Goal: Navigation & Orientation: Go to known website

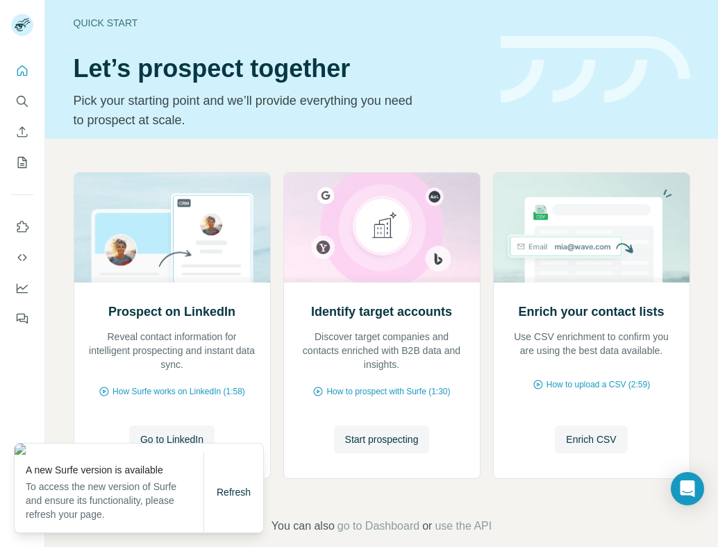
scroll to position [21, 0]
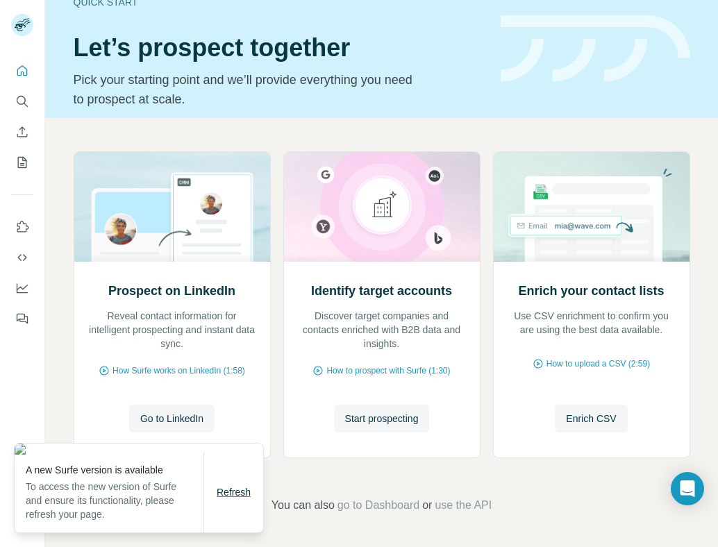
click at [228, 490] on span "Refresh" at bounding box center [234, 492] width 34 height 11
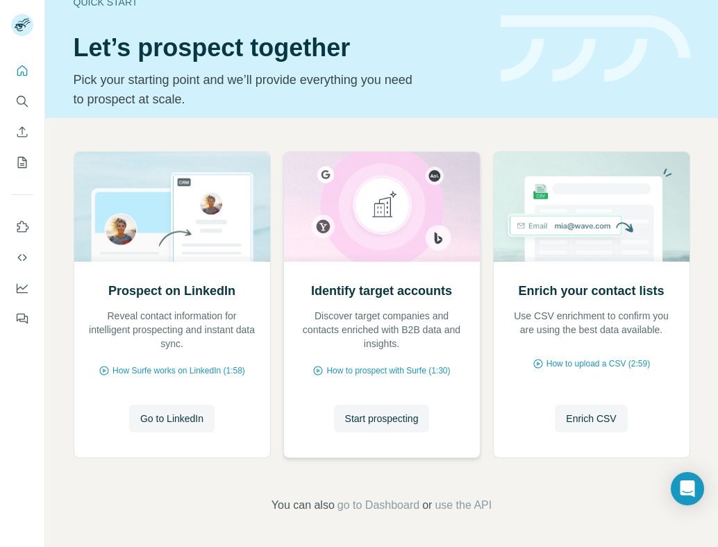
scroll to position [0, 0]
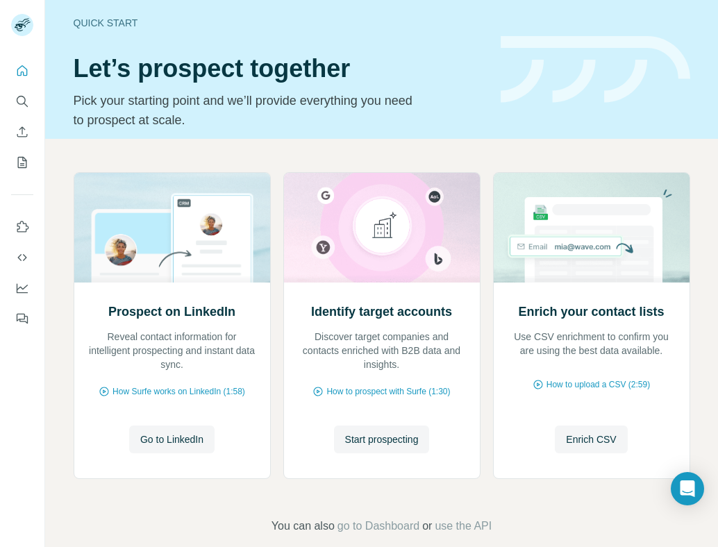
click at [437, 40] on div "Quick start Let’s prospect together Pick your starting point and we’ll provide …" at bounding box center [279, 69] width 410 height 121
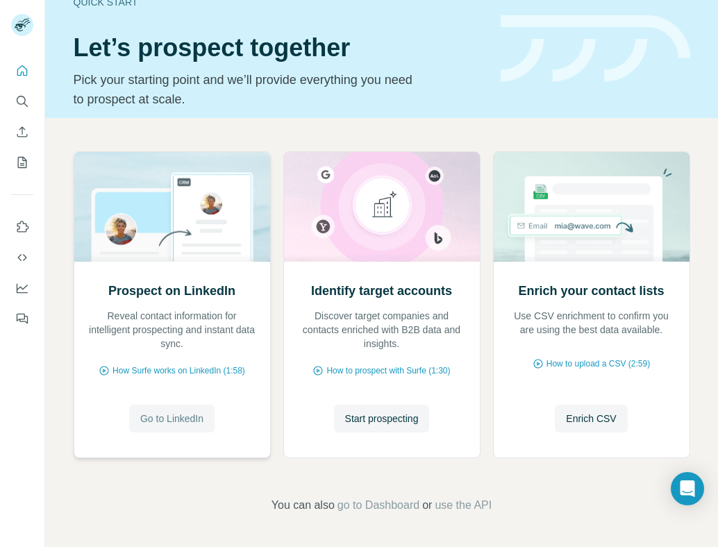
click at [162, 419] on span "Go to LinkedIn" at bounding box center [171, 419] width 63 height 14
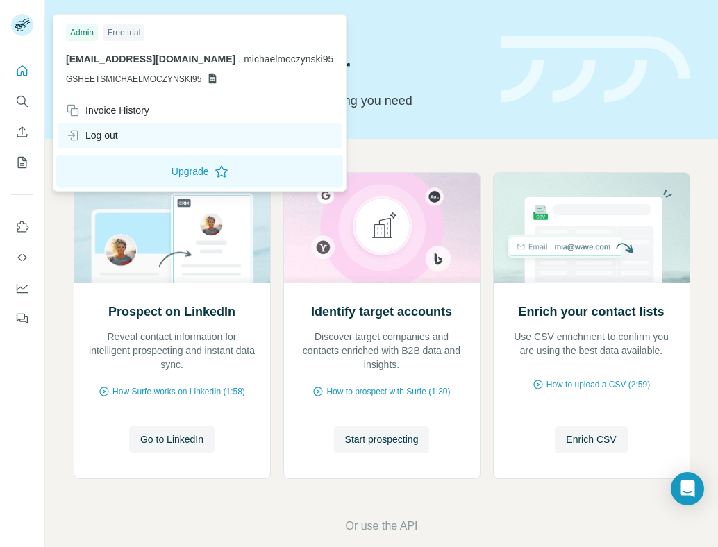
click at [99, 133] on div "Log out" at bounding box center [92, 135] width 52 height 14
